Goal: Task Accomplishment & Management: Complete application form

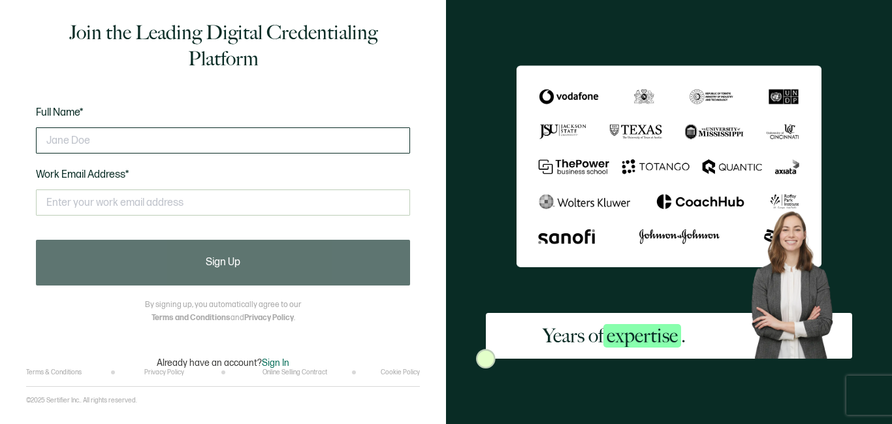
click at [157, 139] on input "text" at bounding box center [223, 140] width 374 height 26
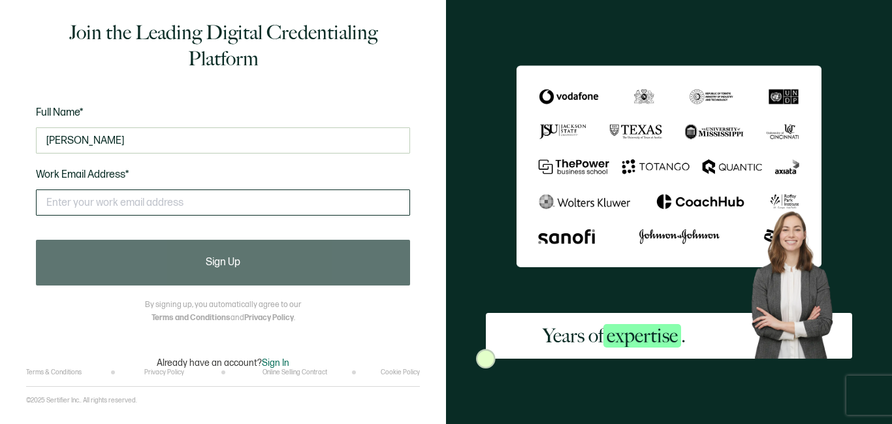
type input "[PERSON_NAME]"
click at [95, 202] on input "text" at bounding box center [223, 202] width 374 height 26
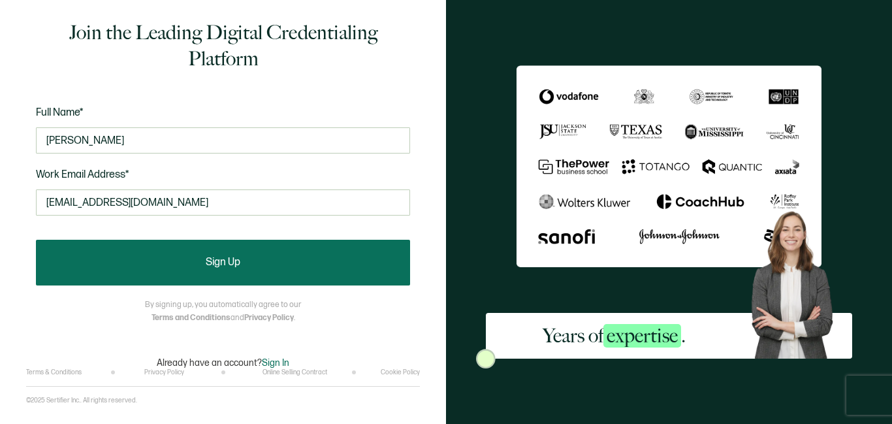
type input "[EMAIL_ADDRESS][DOMAIN_NAME]"
click at [152, 250] on button "Sign Up" at bounding box center [223, 263] width 374 height 46
click at [264, 253] on button "Sign Up" at bounding box center [223, 263] width 374 height 46
click at [241, 257] on button "Sign Up" at bounding box center [223, 263] width 374 height 46
click at [228, 252] on button "Sign Up" at bounding box center [223, 263] width 374 height 46
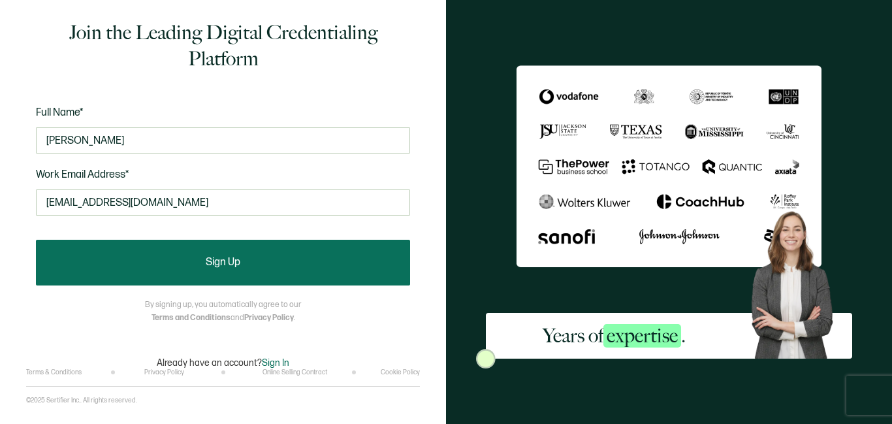
click at [228, 252] on button "Sign Up" at bounding box center [223, 263] width 374 height 46
click at [163, 260] on button "Sign Up" at bounding box center [223, 263] width 374 height 46
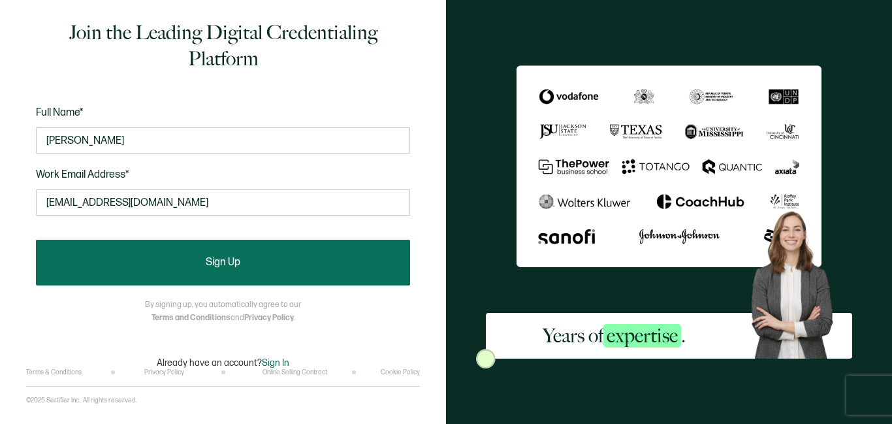
click at [163, 260] on button "Sign Up" at bounding box center [223, 263] width 374 height 46
click at [223, 265] on span "Sign Up" at bounding box center [223, 262] width 35 height 10
click at [231, 253] on button "Sign Up" at bounding box center [223, 263] width 374 height 46
